Goal: Task Accomplishment & Management: Use online tool/utility

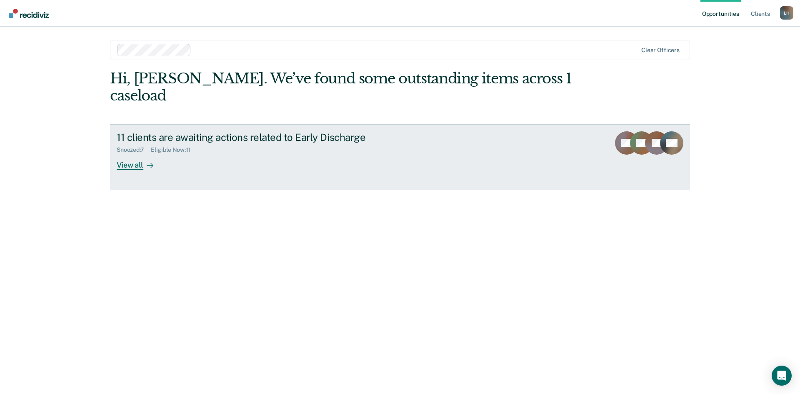
click at [138, 153] on div "View all" at bounding box center [140, 161] width 47 height 16
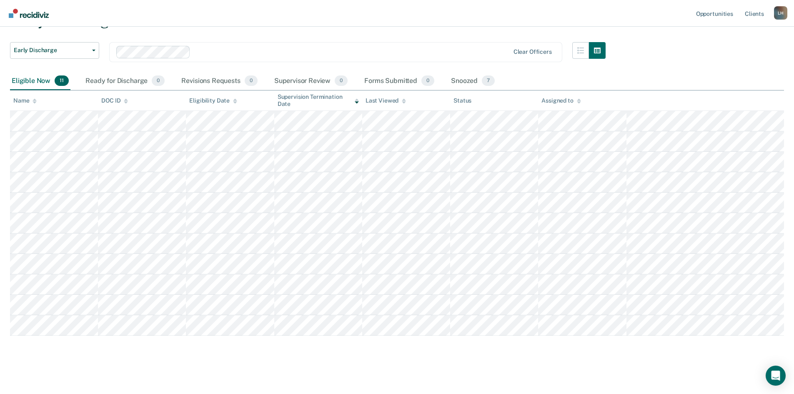
scroll to position [47, 0]
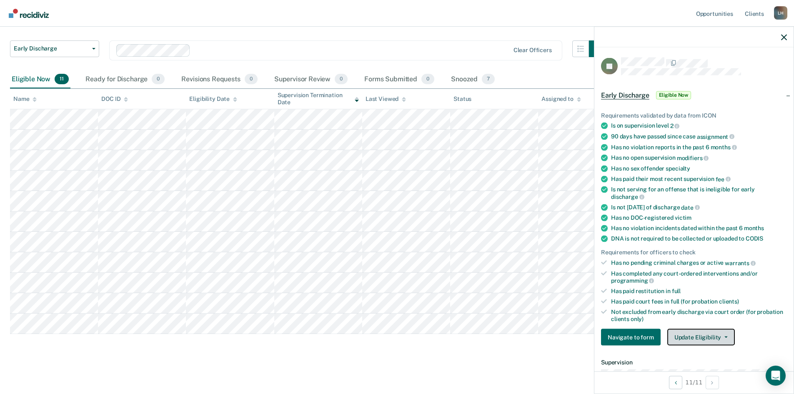
click at [721, 337] on button "Update Eligibility" at bounding box center [700, 337] width 67 height 17
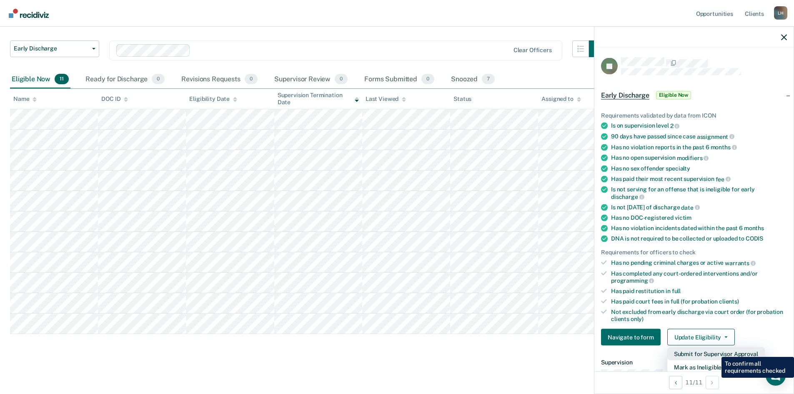
click at [715, 350] on button "Submit for Supervisor Approval" at bounding box center [715, 353] width 97 height 13
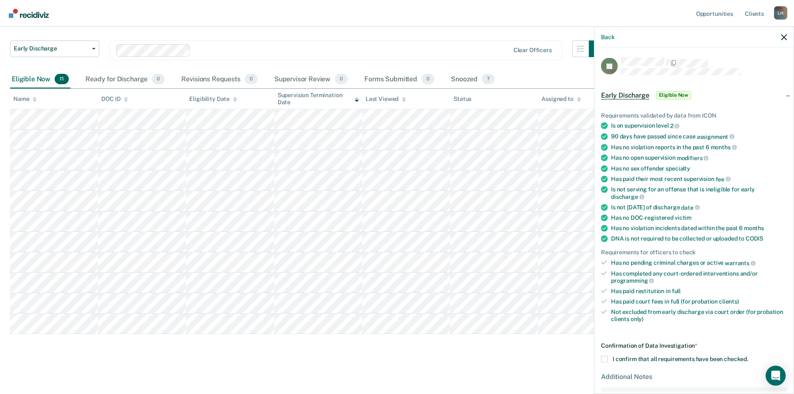
click at [605, 360] on span at bounding box center [604, 359] width 7 height 7
click at [748, 356] on input "I confirm that all requirements have been checked." at bounding box center [748, 356] width 0 height 0
click at [554, 351] on div "Early Discharge Early Discharge Early Discharge Clear officers Eligible Now 11 …" at bounding box center [397, 184] width 774 height 348
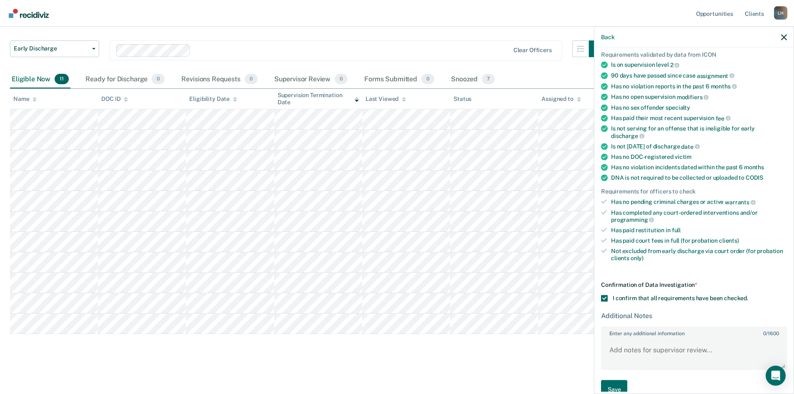
scroll to position [77, 0]
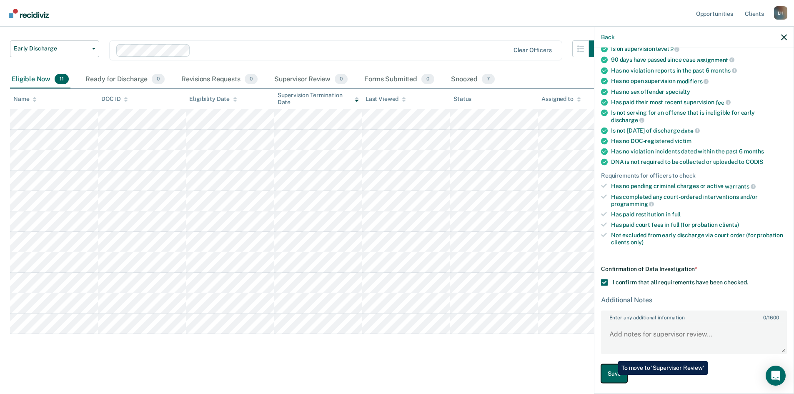
click at [612, 375] on button "Save" at bounding box center [614, 373] width 26 height 19
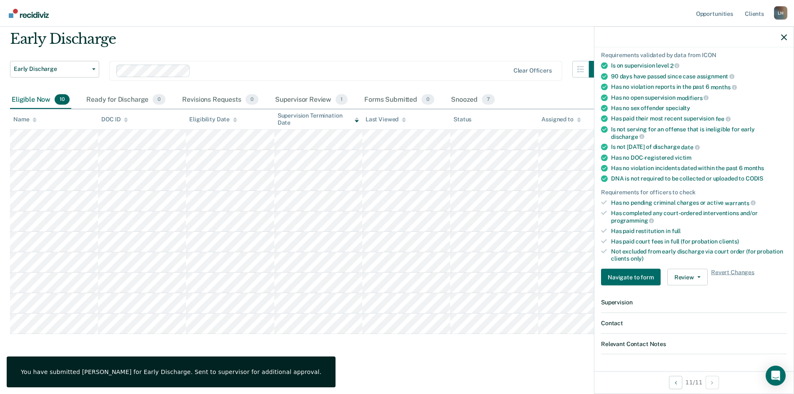
scroll to position [27, 0]
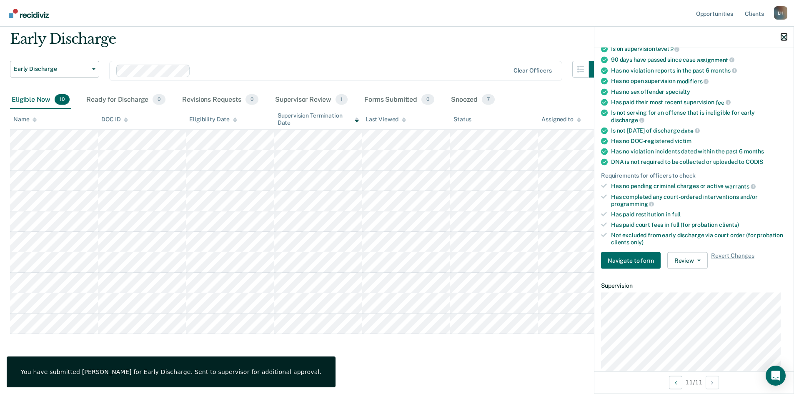
click at [786, 37] on icon "button" at bounding box center [784, 37] width 6 height 6
